Goal: Task Accomplishment & Management: Use online tool/utility

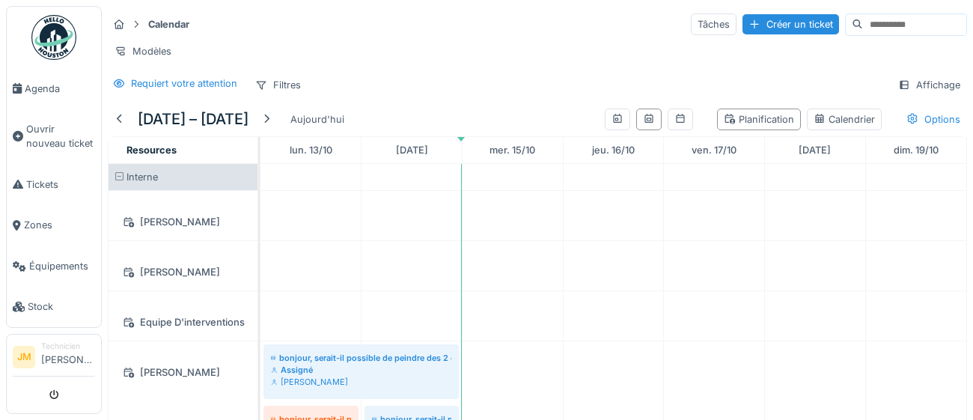
click at [47, 38] on img at bounding box center [53, 37] width 45 height 45
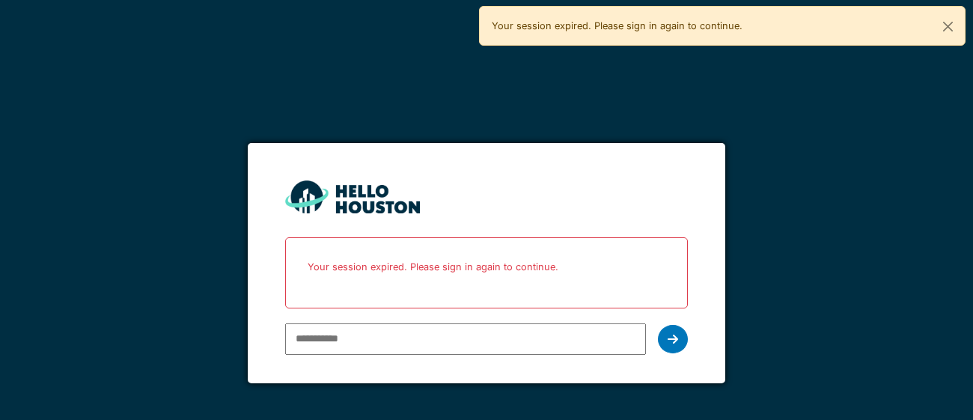
type input "**********"
click at [677, 341] on icon at bounding box center [673, 339] width 10 height 12
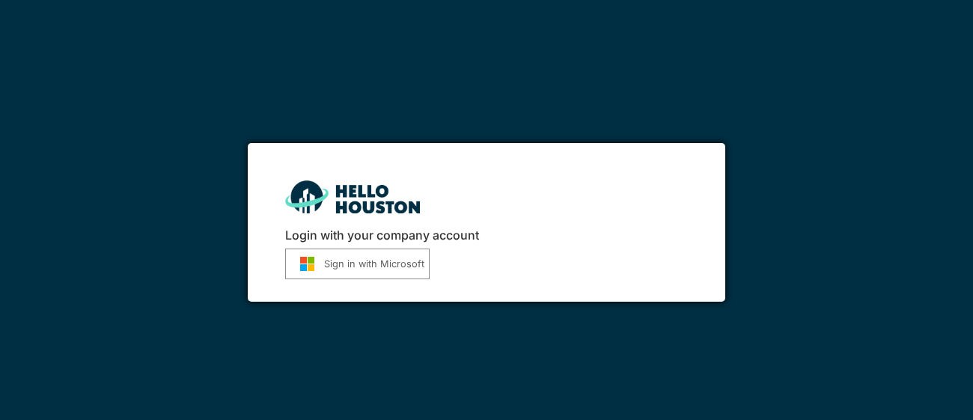
click at [359, 270] on button "Sign in with Microsoft" at bounding box center [357, 264] width 144 height 31
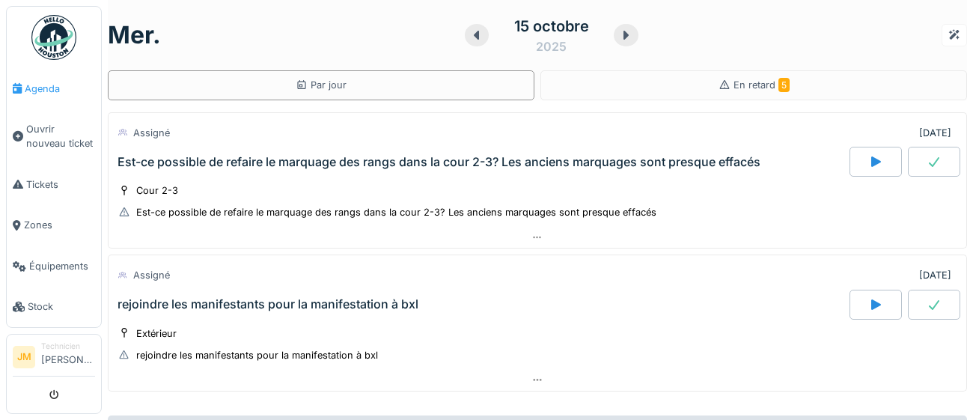
click at [37, 91] on span "Agenda" at bounding box center [60, 89] width 70 height 14
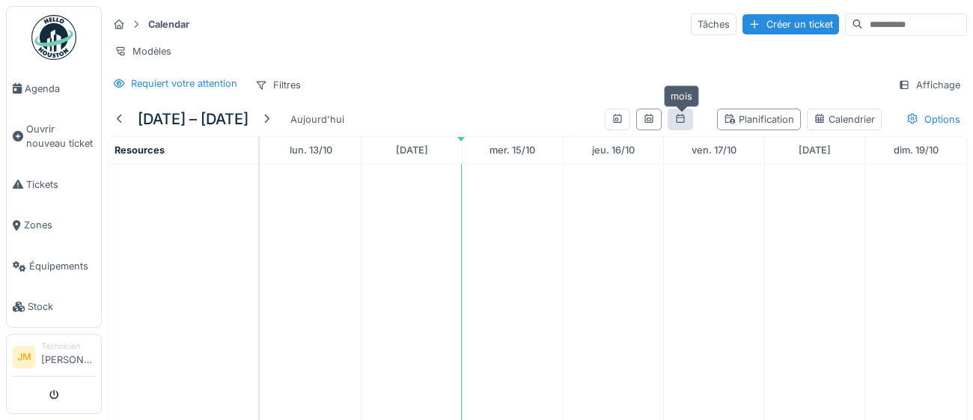
click at [682, 121] on icon at bounding box center [681, 119] width 12 height 10
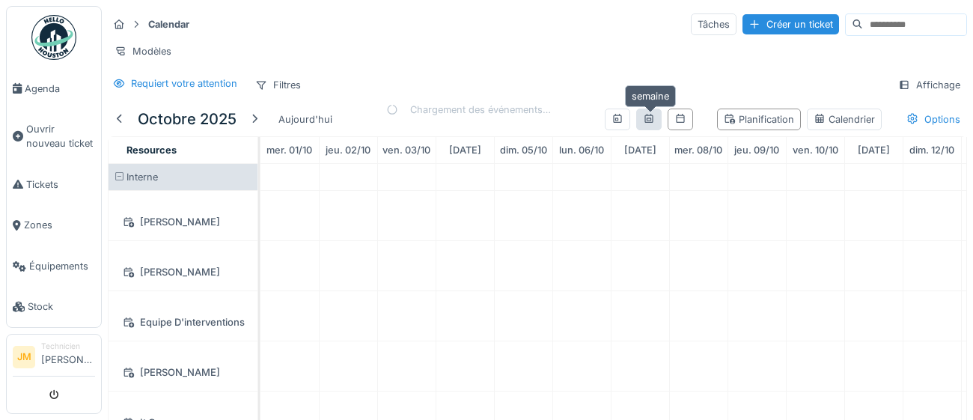
click at [647, 122] on icon at bounding box center [649, 119] width 12 height 10
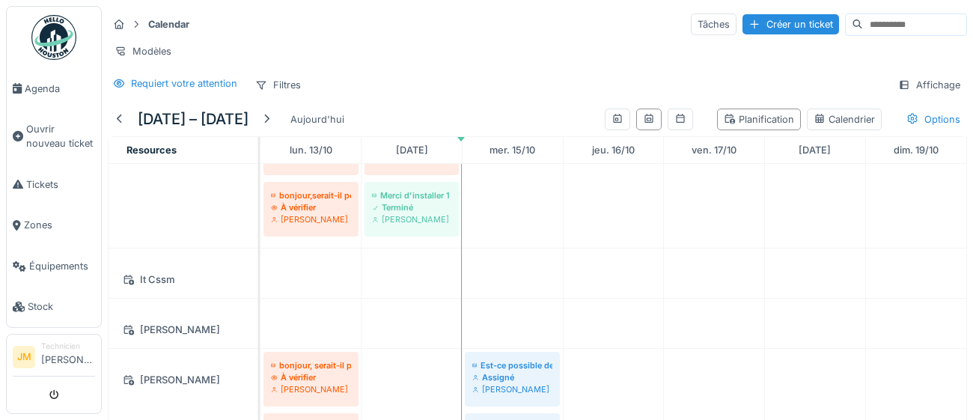
scroll to position [317, 0]
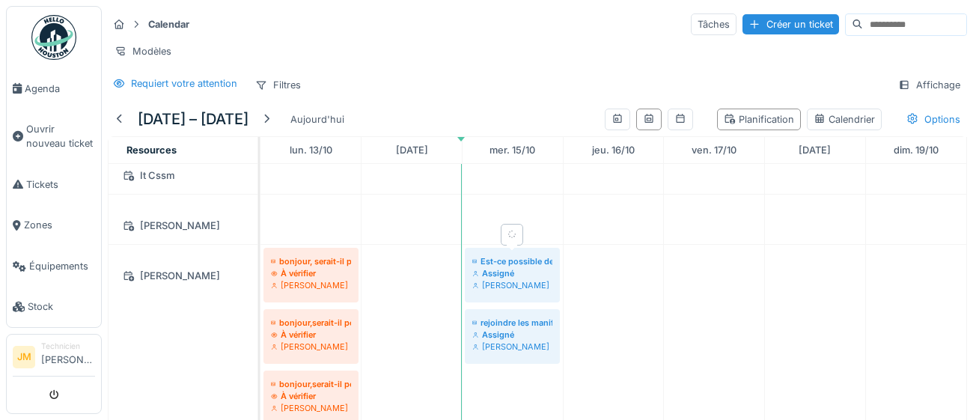
click at [509, 279] on div "[PERSON_NAME]" at bounding box center [512, 285] width 80 height 12
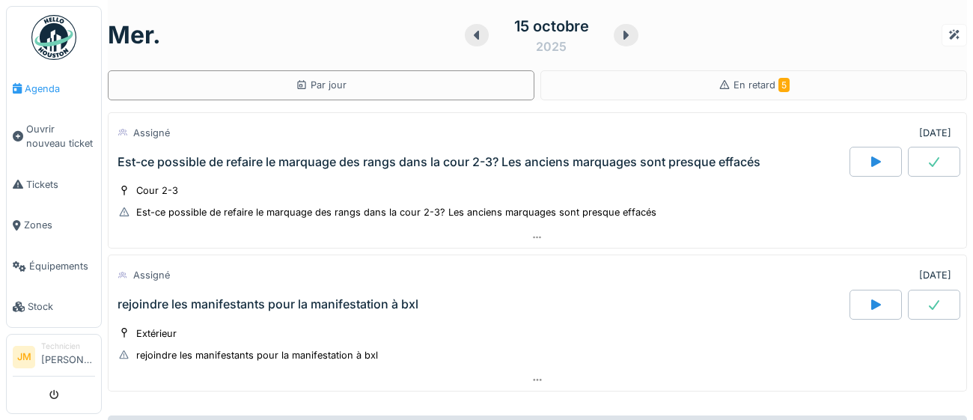
click at [42, 91] on span "Agenda" at bounding box center [60, 89] width 70 height 14
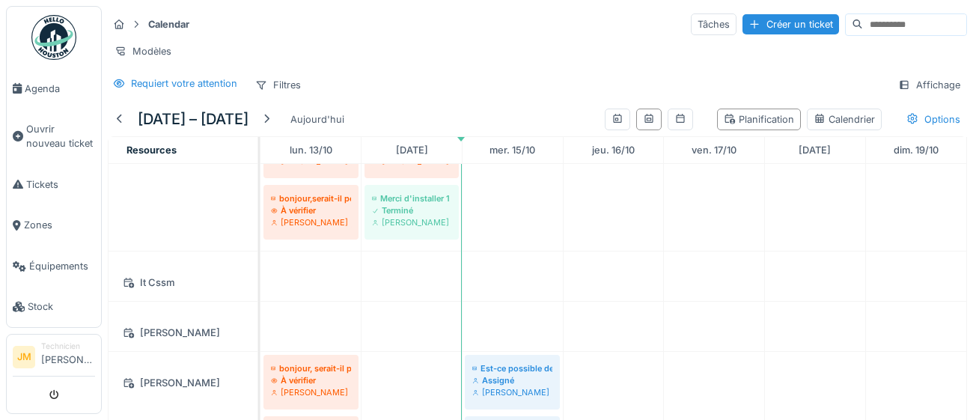
scroll to position [287, 0]
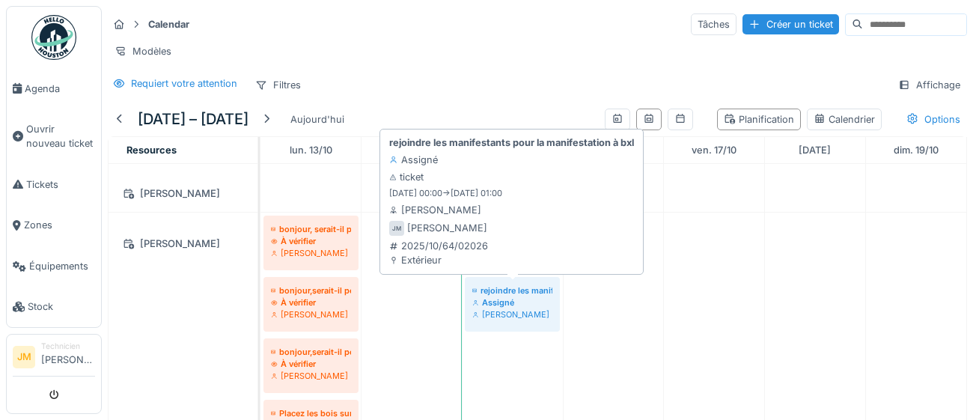
click at [493, 304] on div "Assigné" at bounding box center [512, 302] width 80 height 12
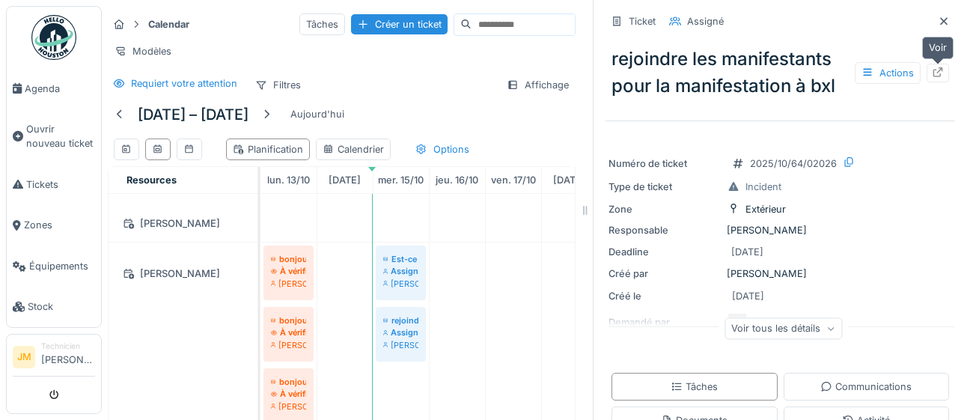
click at [939, 73] on icon at bounding box center [938, 72] width 12 height 10
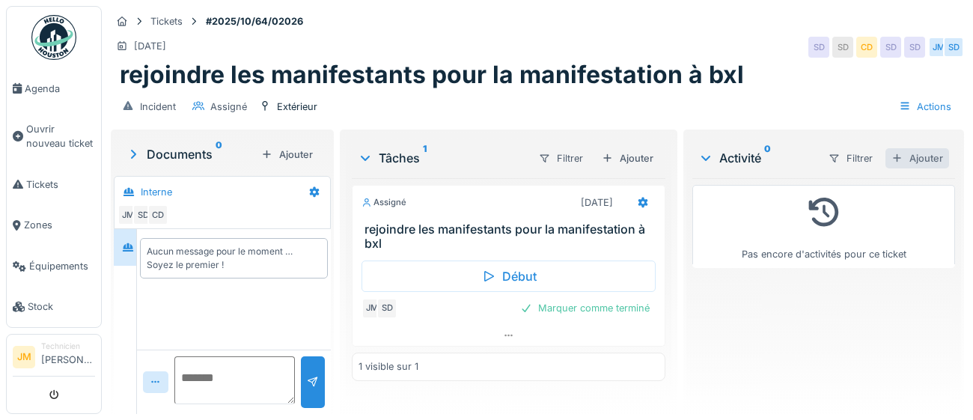
click at [917, 157] on div "Ajouter" at bounding box center [918, 158] width 64 height 20
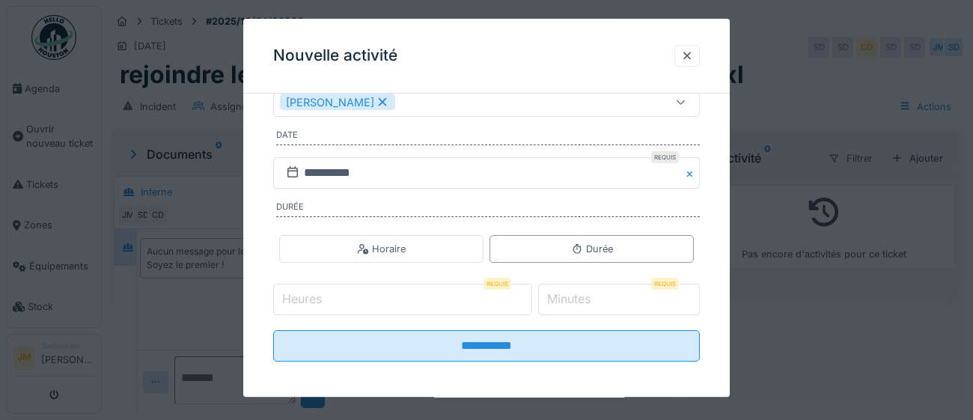
scroll to position [241, 0]
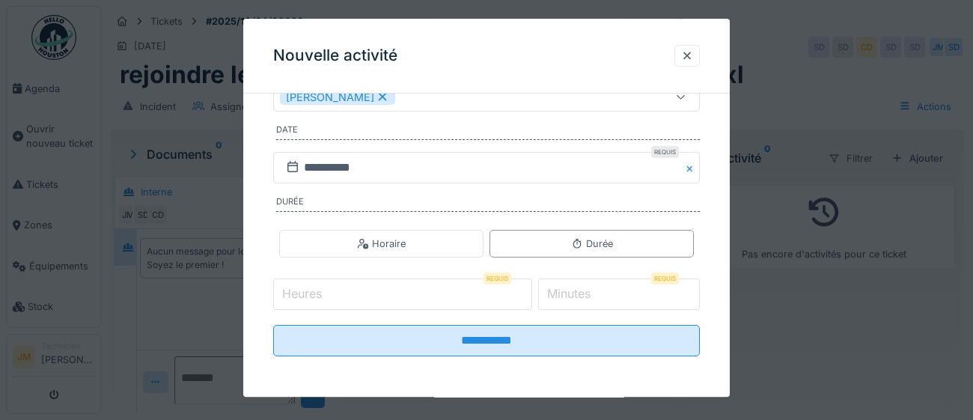
click at [339, 292] on input "Heures" at bounding box center [402, 294] width 259 height 31
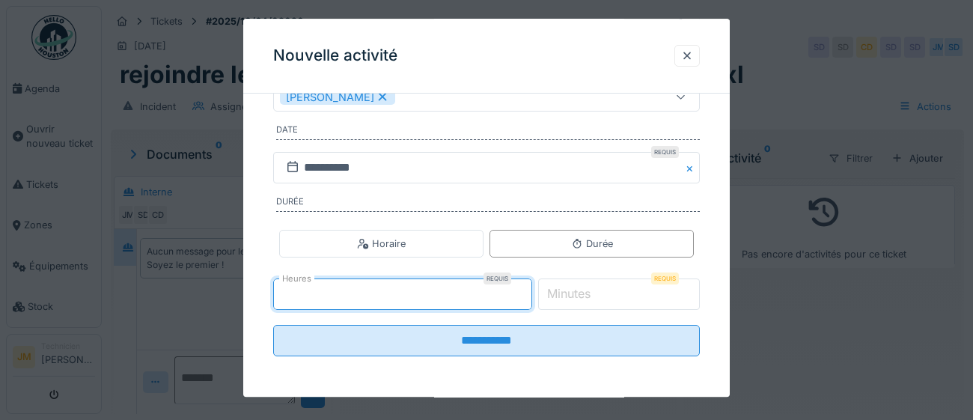
type input "*"
click at [609, 297] on input "*" at bounding box center [619, 294] width 162 height 31
click at [356, 303] on input "*" at bounding box center [402, 294] width 259 height 31
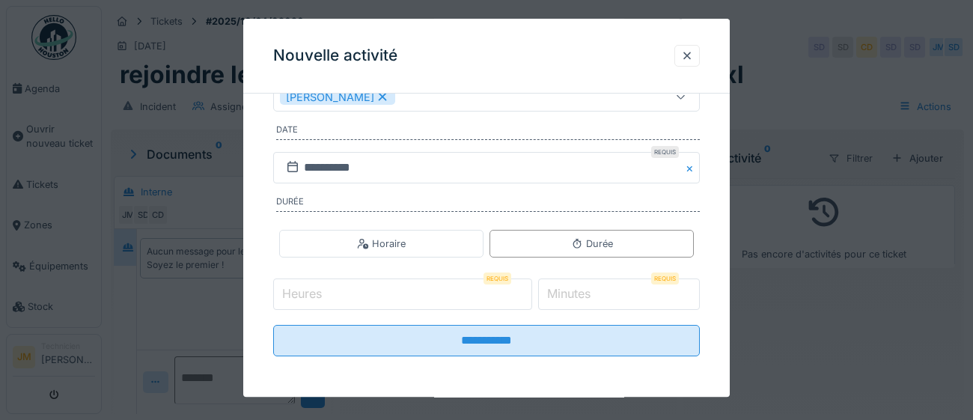
click at [326, 293] on input "Heures" at bounding box center [402, 294] width 259 height 31
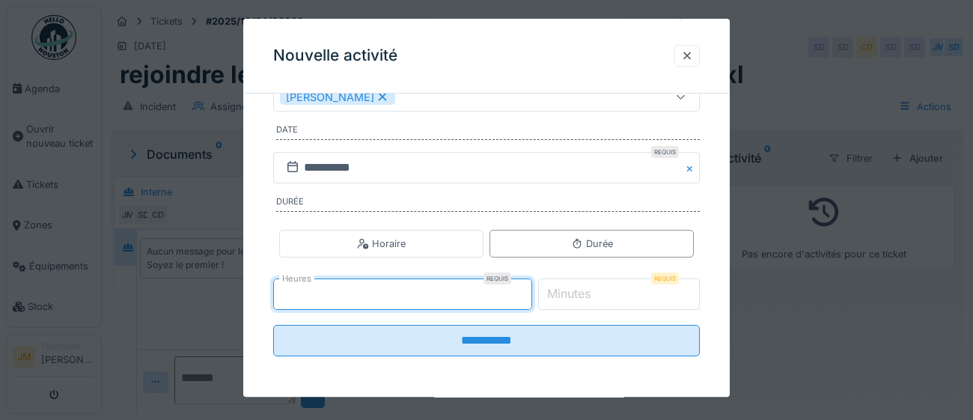
type input "*"
click at [594, 299] on label "Minutes" at bounding box center [568, 294] width 49 height 18
click at [595, 299] on input "*" at bounding box center [619, 294] width 162 height 31
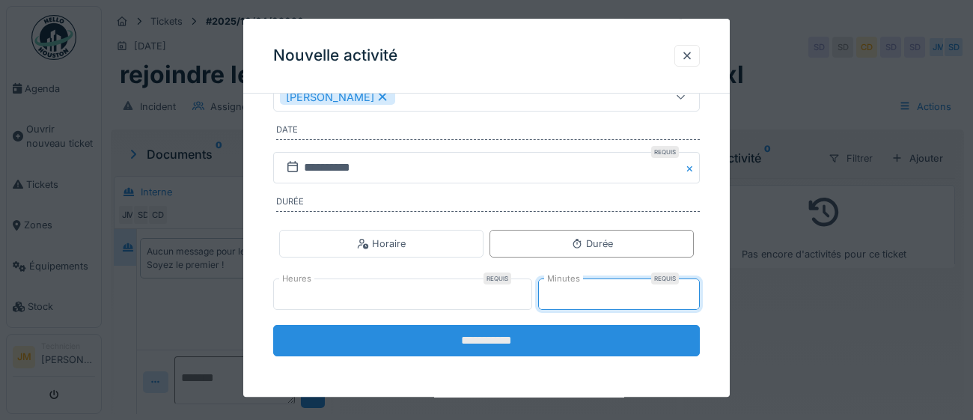
type input "**"
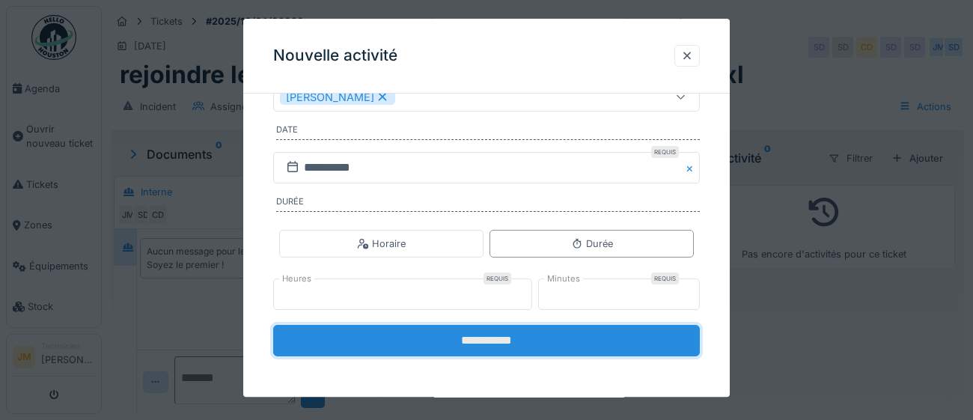
click at [506, 350] on input "**********" at bounding box center [486, 341] width 427 height 31
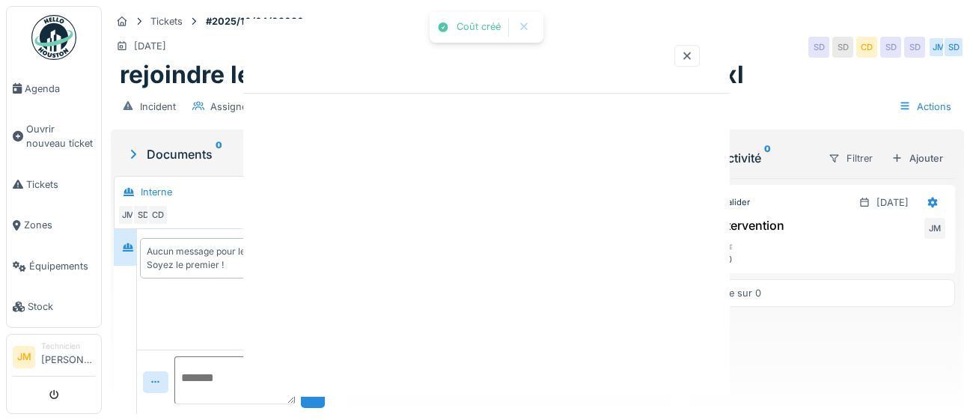
scroll to position [0, 0]
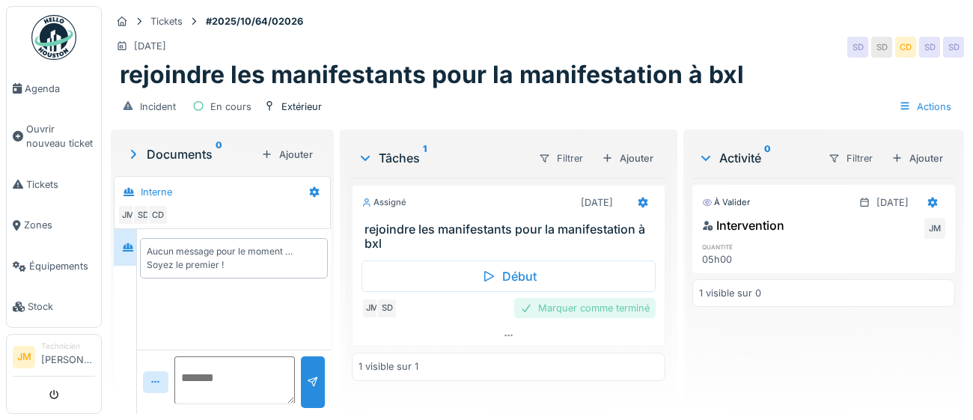
click at [576, 312] on div "Marquer comme terminé" at bounding box center [584, 308] width 141 height 20
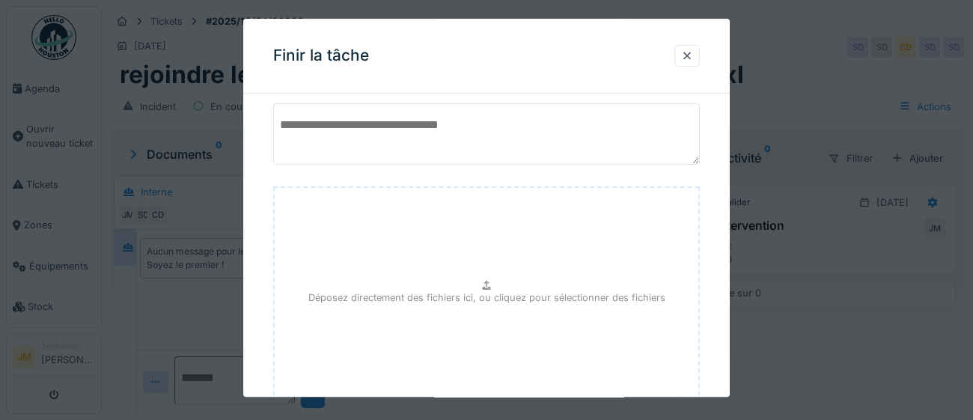
scroll to position [169, 0]
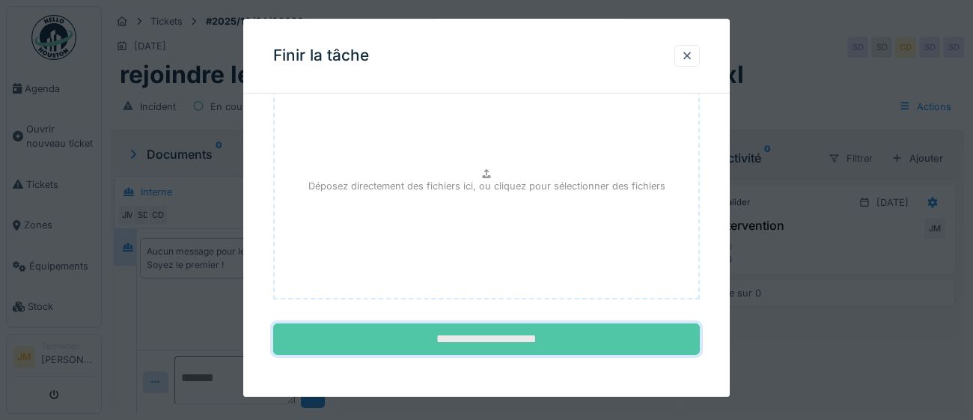
click at [440, 349] on input "**********" at bounding box center [486, 339] width 427 height 31
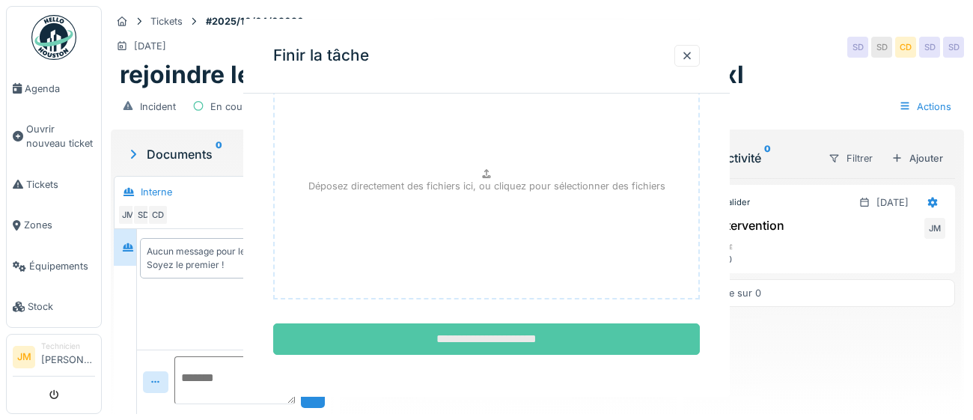
scroll to position [0, 0]
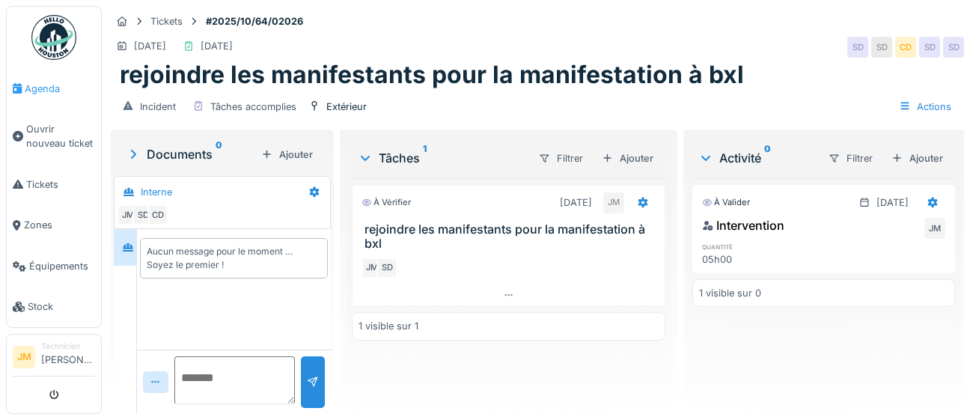
click at [46, 86] on span "Agenda" at bounding box center [60, 89] width 70 height 14
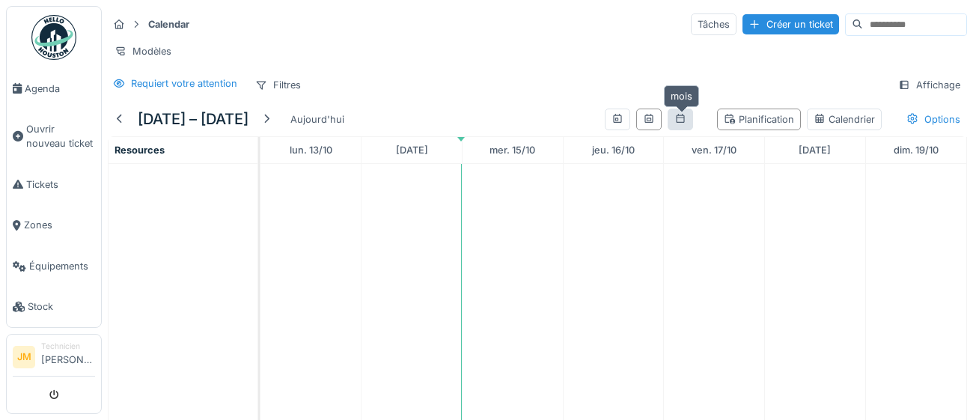
click at [675, 120] on icon at bounding box center [681, 119] width 12 height 10
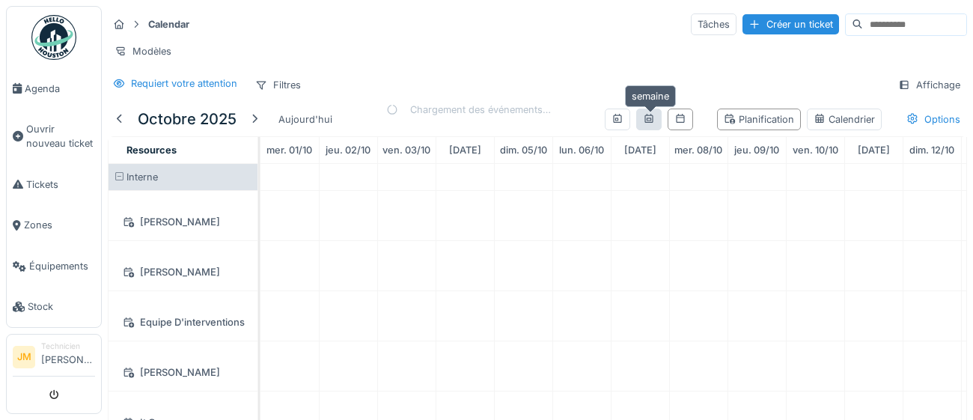
click at [649, 123] on div at bounding box center [649, 119] width 12 height 14
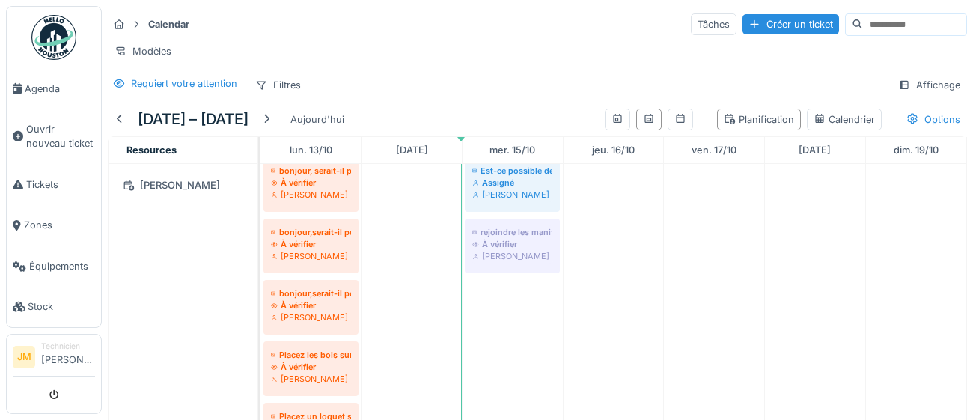
scroll to position [513, 0]
